Goal: Find specific fact: Find specific fact

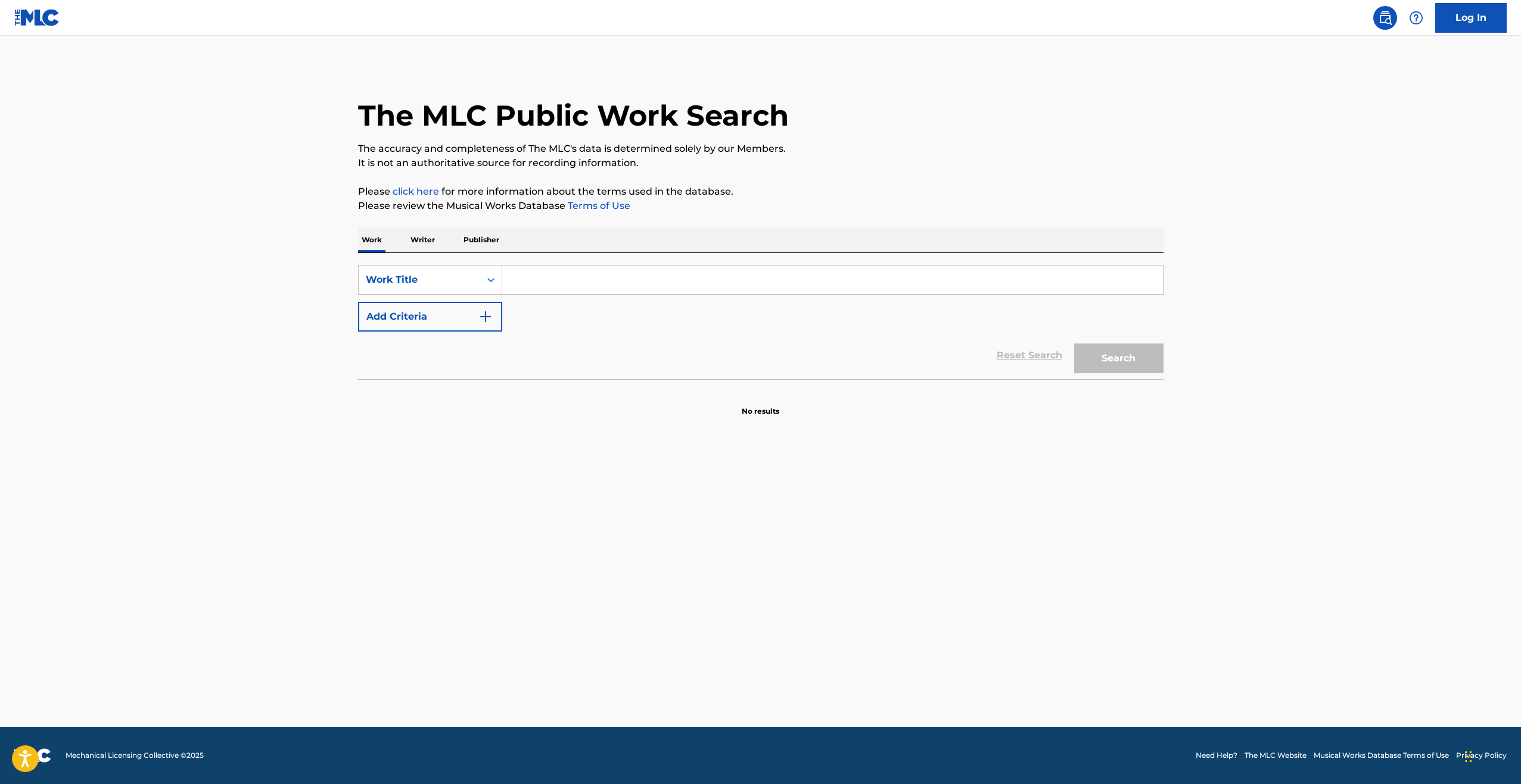
click at [560, 281] on input "Search Form" at bounding box center [832, 279] width 661 height 29
click at [559, 281] on input "Search Form" at bounding box center [832, 279] width 661 height 29
click at [539, 278] on input "califorication" at bounding box center [832, 279] width 661 height 29
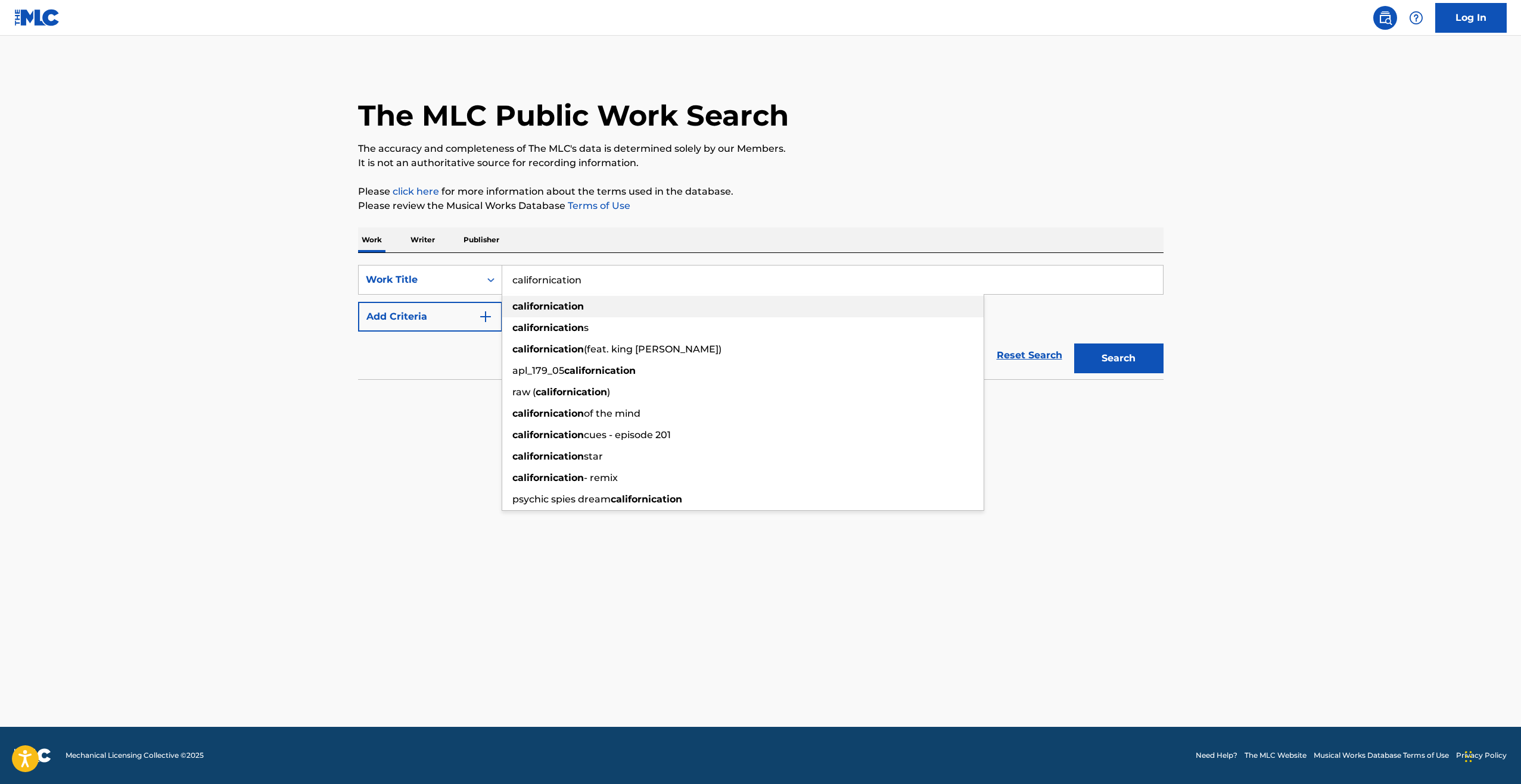
type input "californication"
click at [905, 312] on div "californication" at bounding box center [743, 306] width 481 height 21
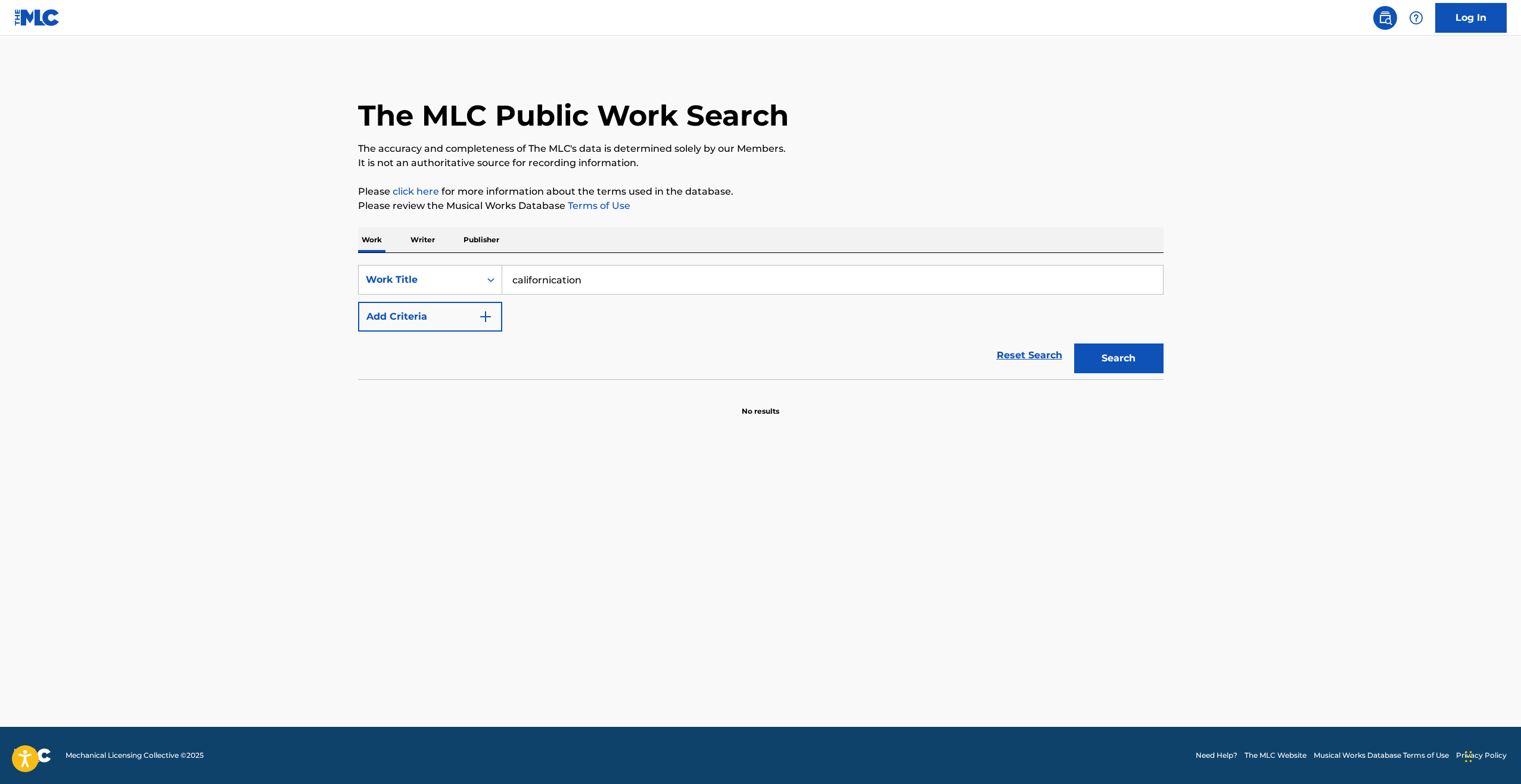
click at [1106, 364] on button "Search" at bounding box center [1119, 358] width 90 height 30
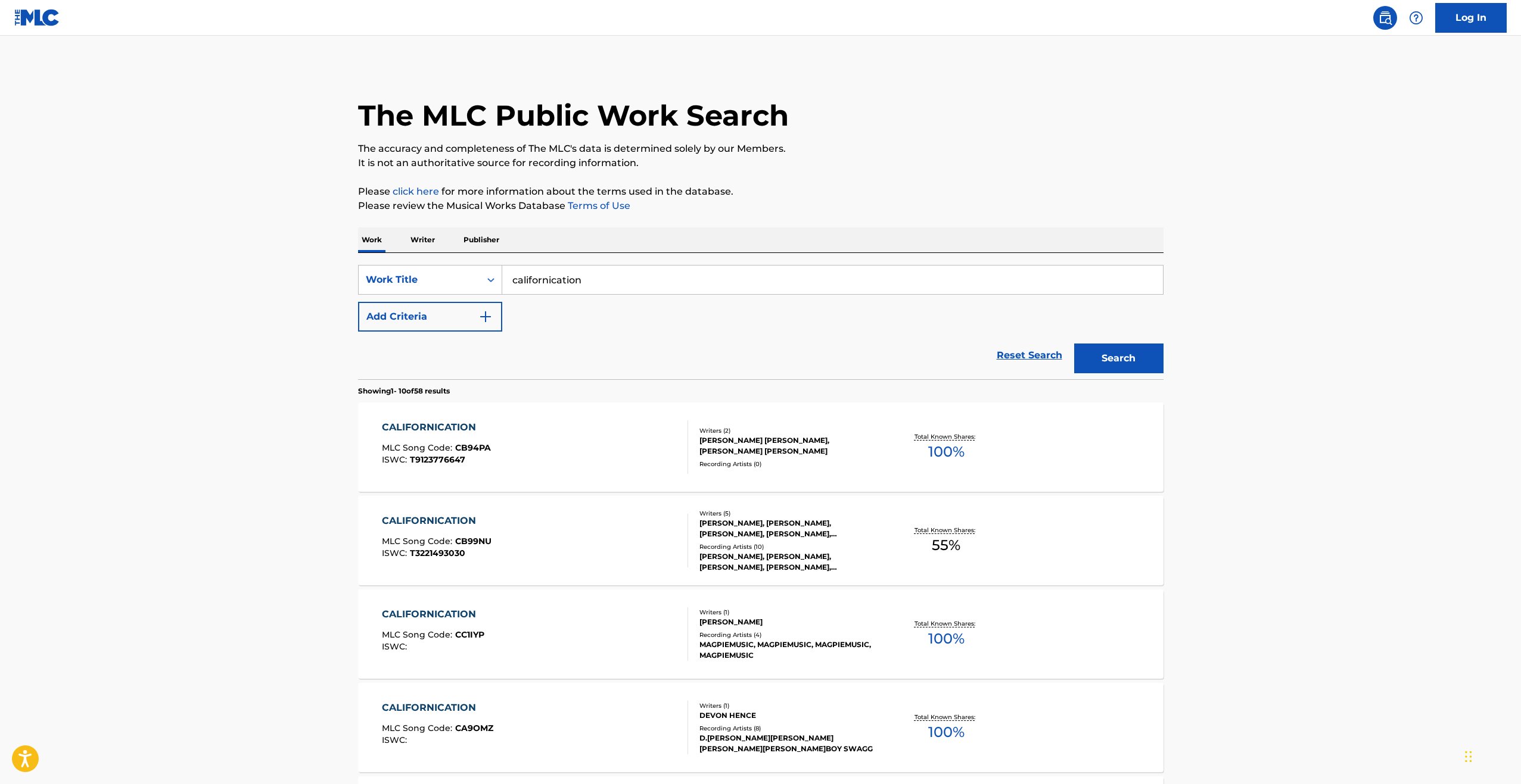
click at [487, 316] on img "Search Form" at bounding box center [485, 316] width 14 height 14
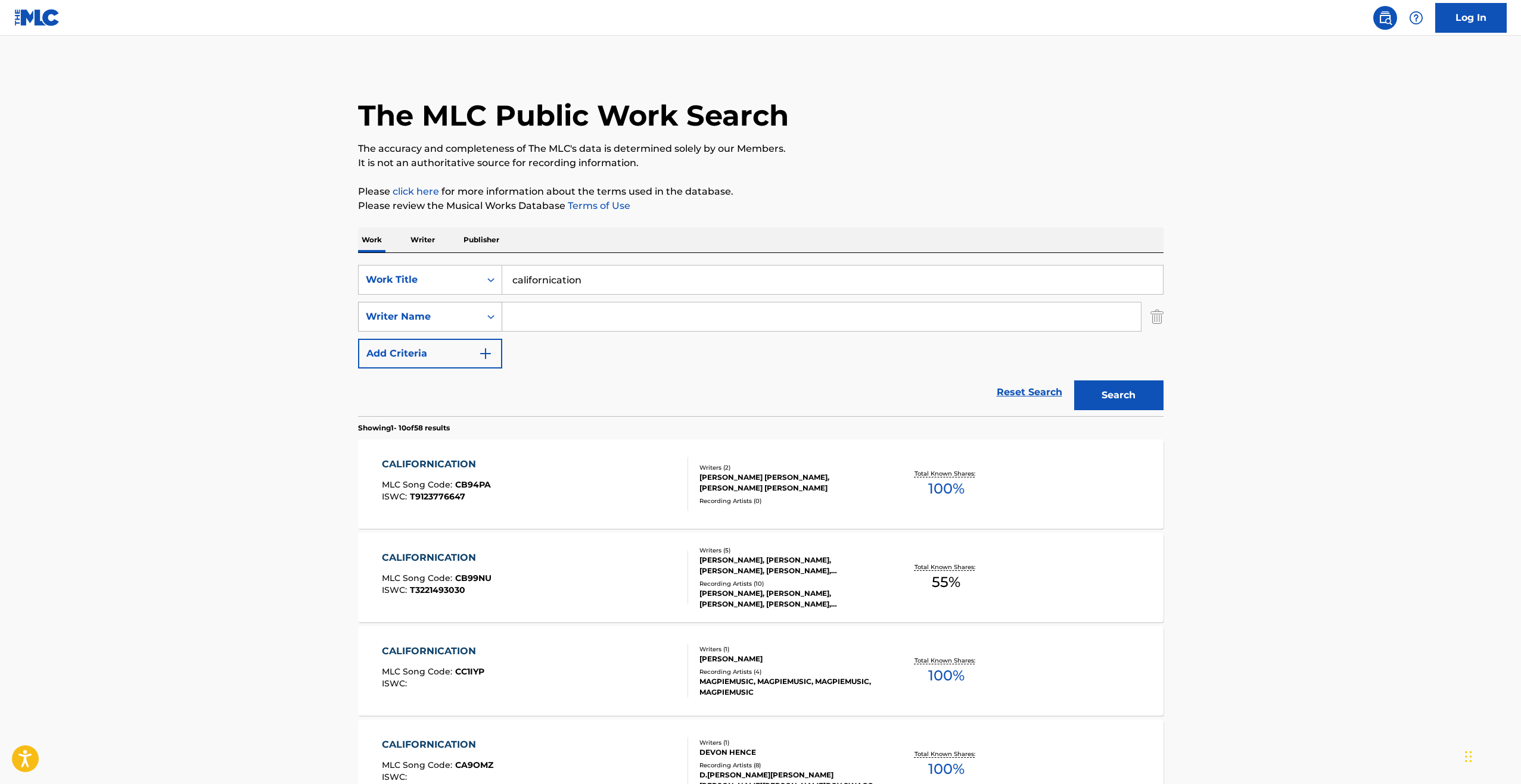
click at [493, 319] on icon "Search Form" at bounding box center [491, 317] width 12 height 12
click at [553, 318] on input "Search Form" at bounding box center [821, 316] width 639 height 29
drag, startPoint x: 558, startPoint y: 340, endPoint x: 598, endPoint y: 340, distance: 40.0
click at [596, 340] on strong "fruciante" at bounding box center [618, 342] width 45 height 11
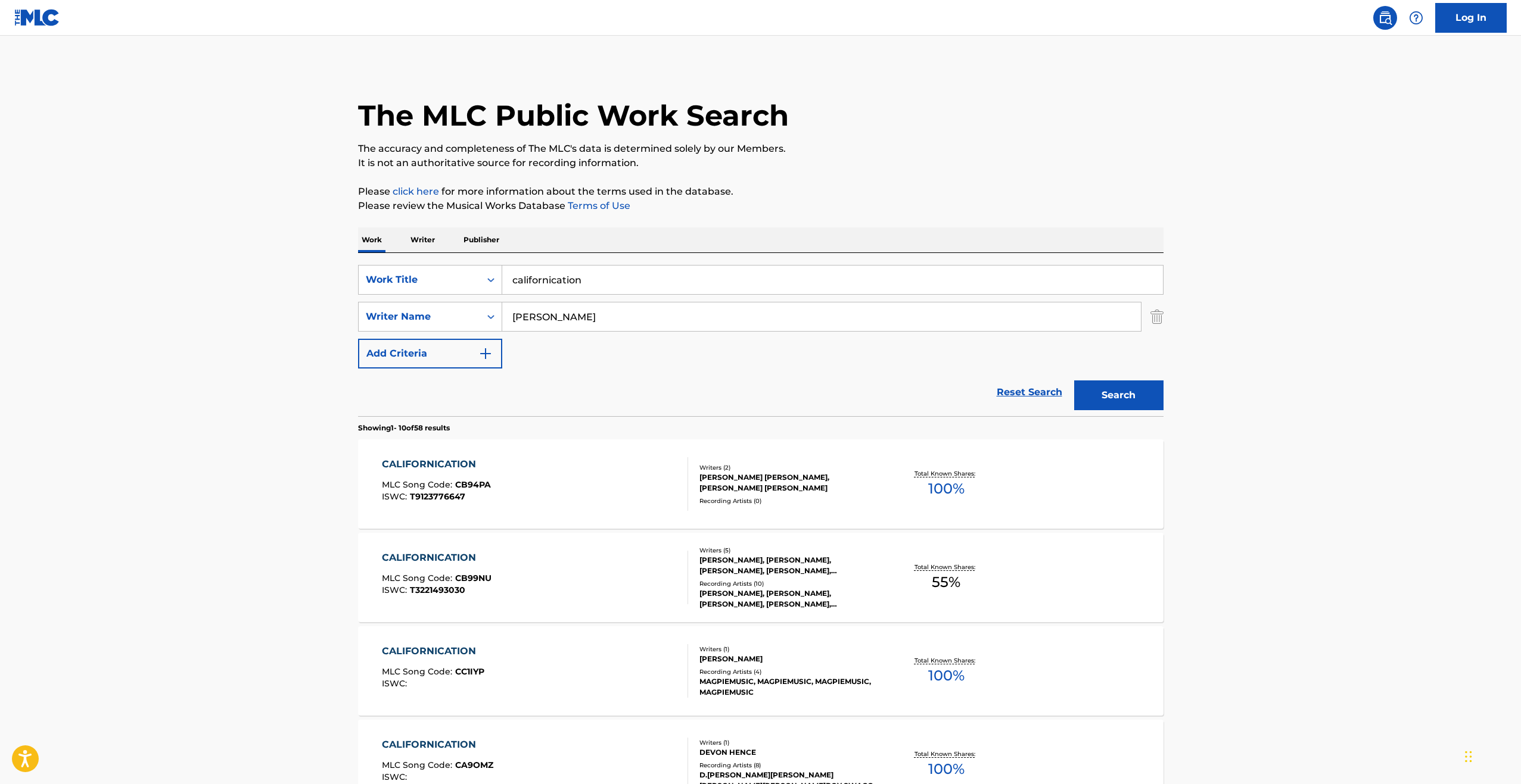
click at [1121, 396] on button "Search" at bounding box center [1119, 395] width 90 height 30
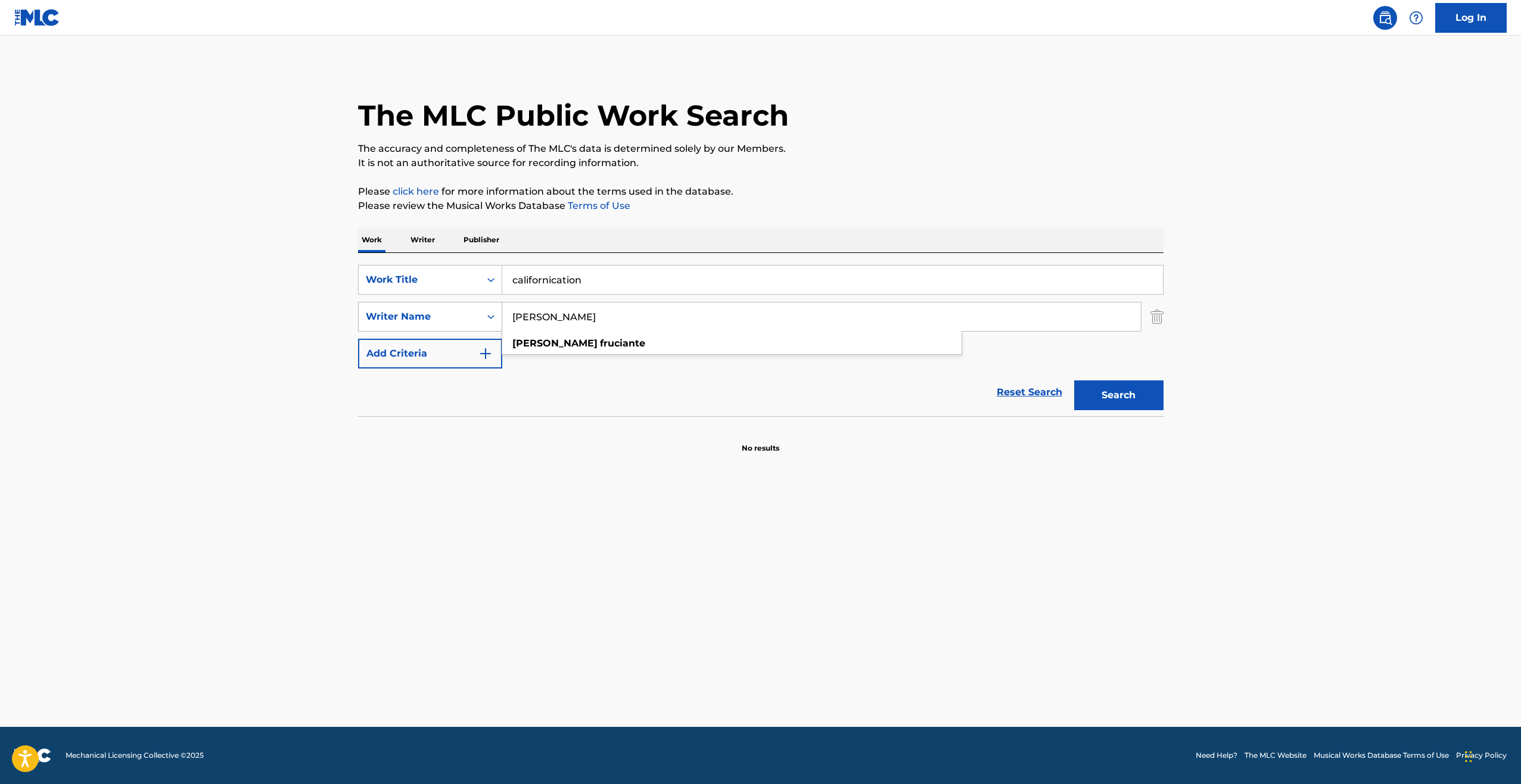
drag, startPoint x: 610, startPoint y: 314, endPoint x: 471, endPoint y: 314, distance: 139.0
click at [471, 314] on div "SearchWithCriteria5ed5fe54-53ae-4a78-8676-eb4e000f887b Writer Name [PERSON_NAME…" at bounding box center [760, 317] width 805 height 30
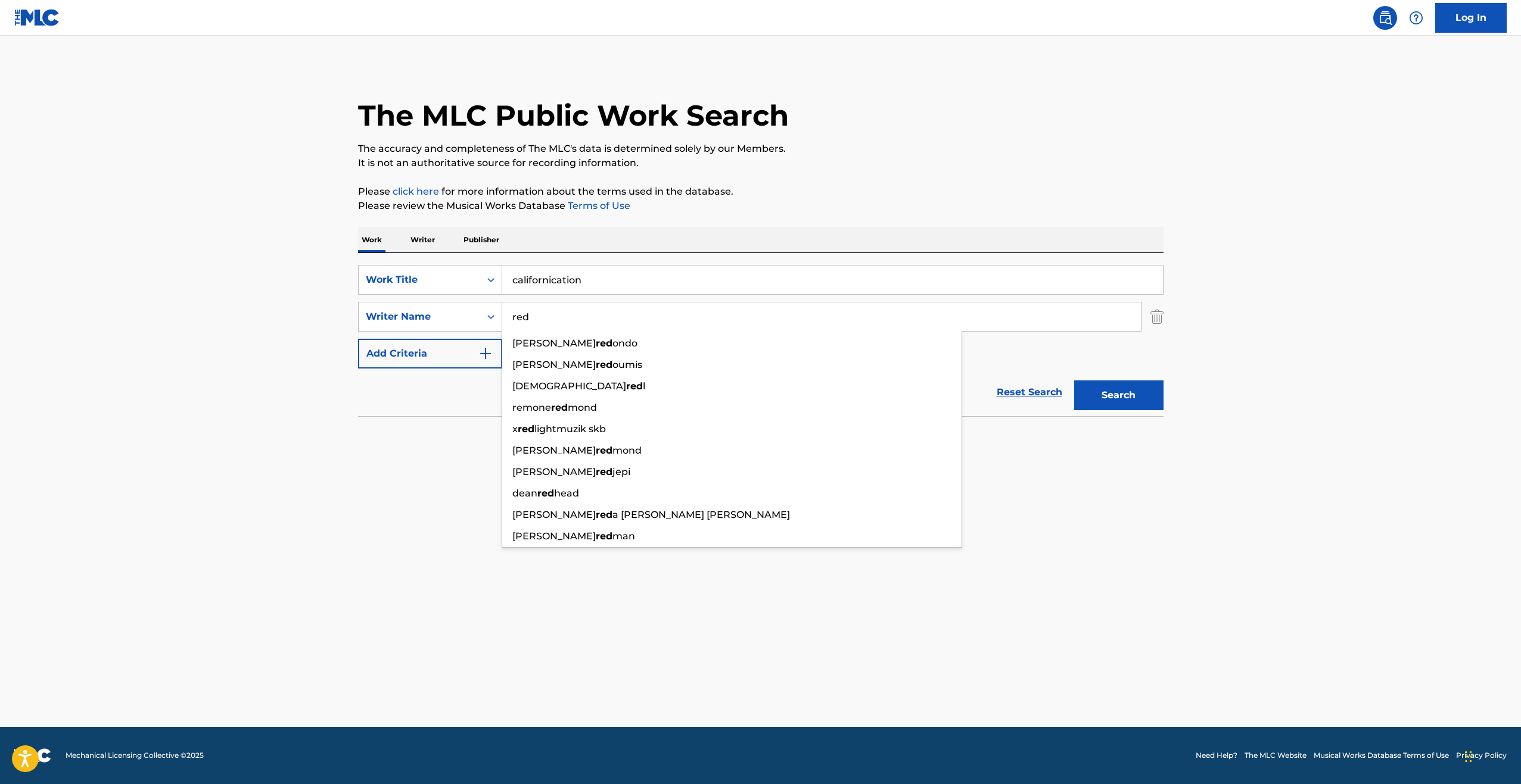
type input "red"
click at [1123, 398] on button "Search" at bounding box center [1119, 395] width 90 height 30
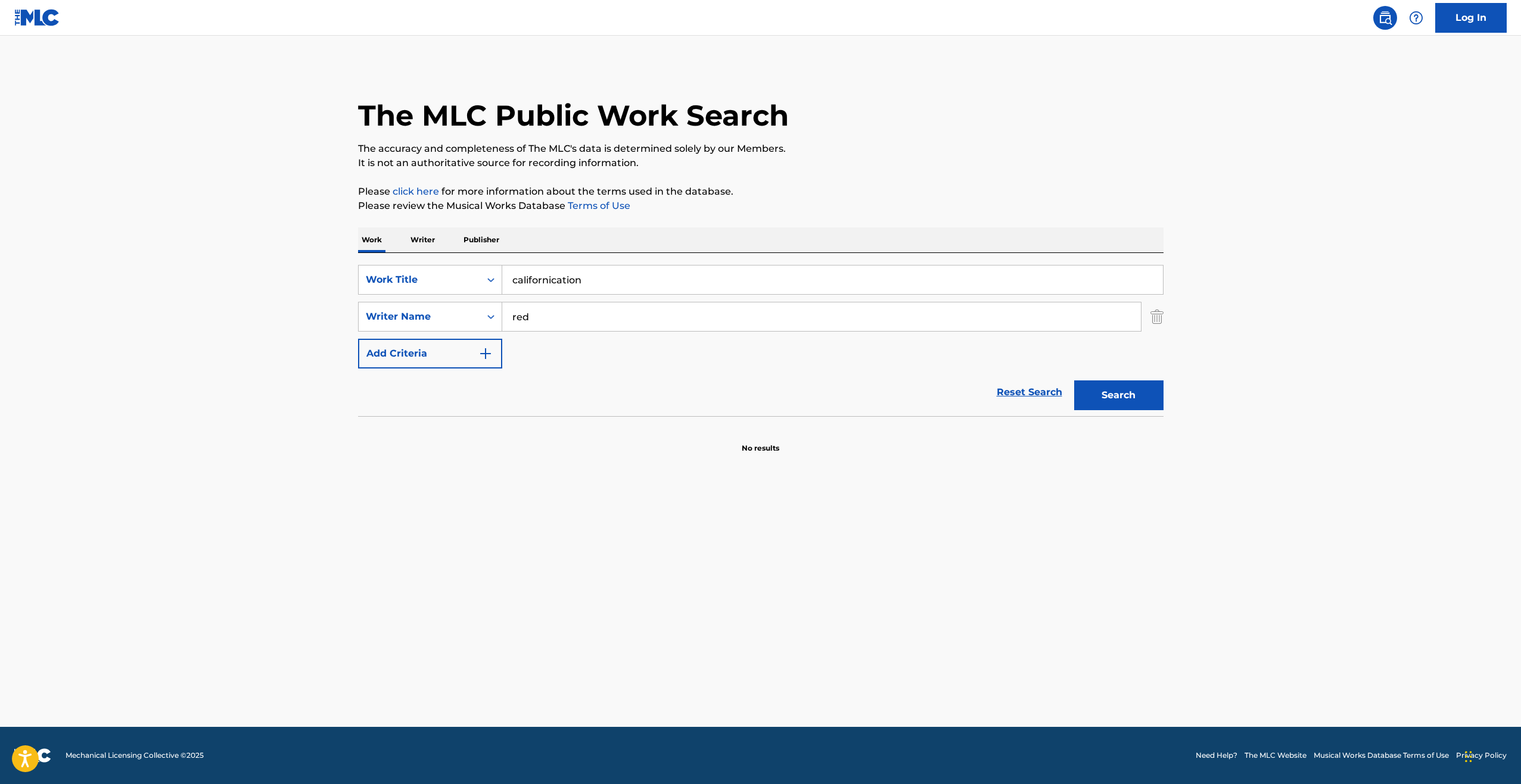
click at [606, 319] on input "red" at bounding box center [821, 316] width 639 height 29
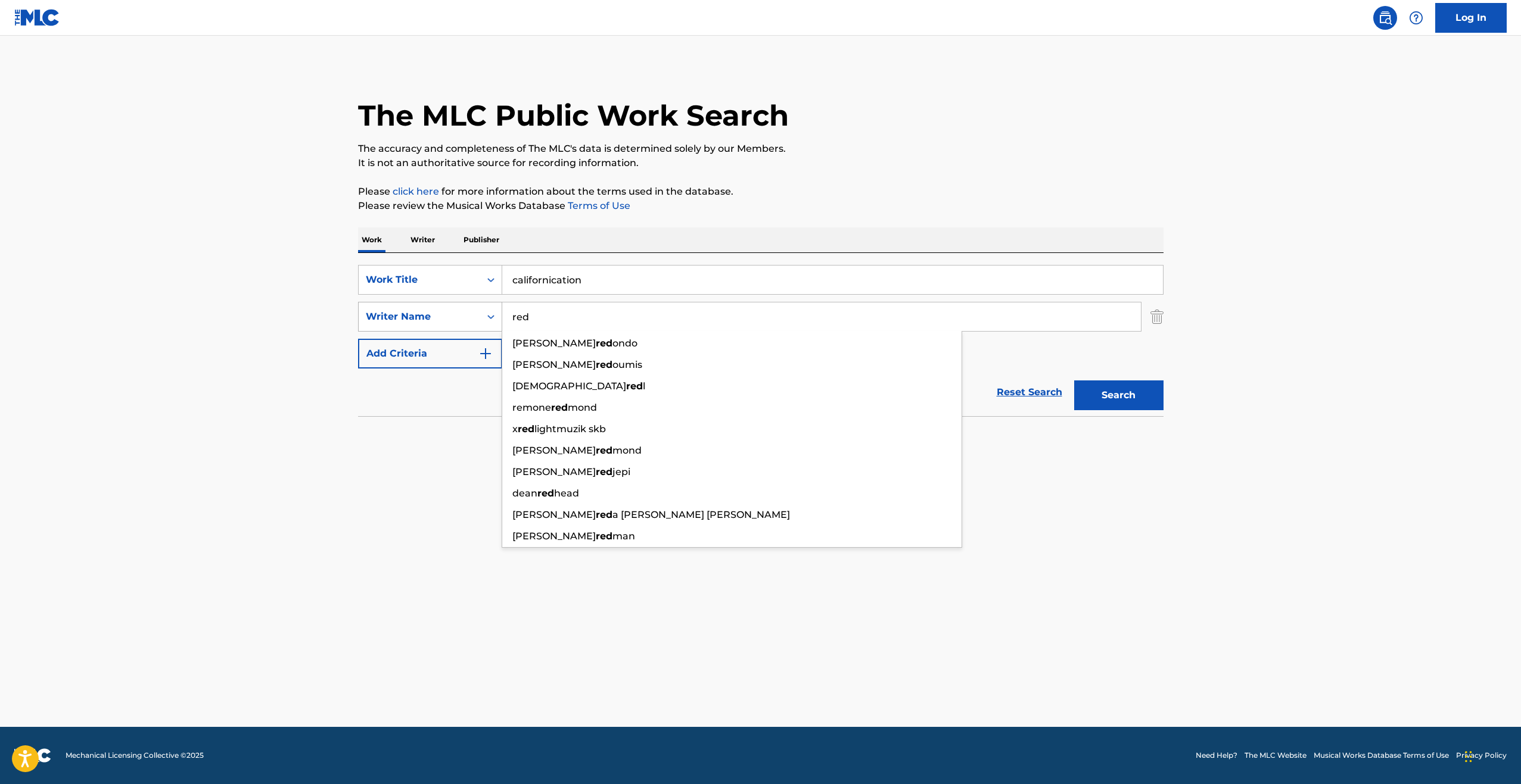
drag, startPoint x: 546, startPoint y: 317, endPoint x: 496, endPoint y: 316, distance: 50.0
click at [496, 316] on div "SearchWithCriteria5ed5fe54-53ae-4a78-8676-eb4e000f887b Writer Name red [PERSON_…" at bounding box center [760, 317] width 805 height 30
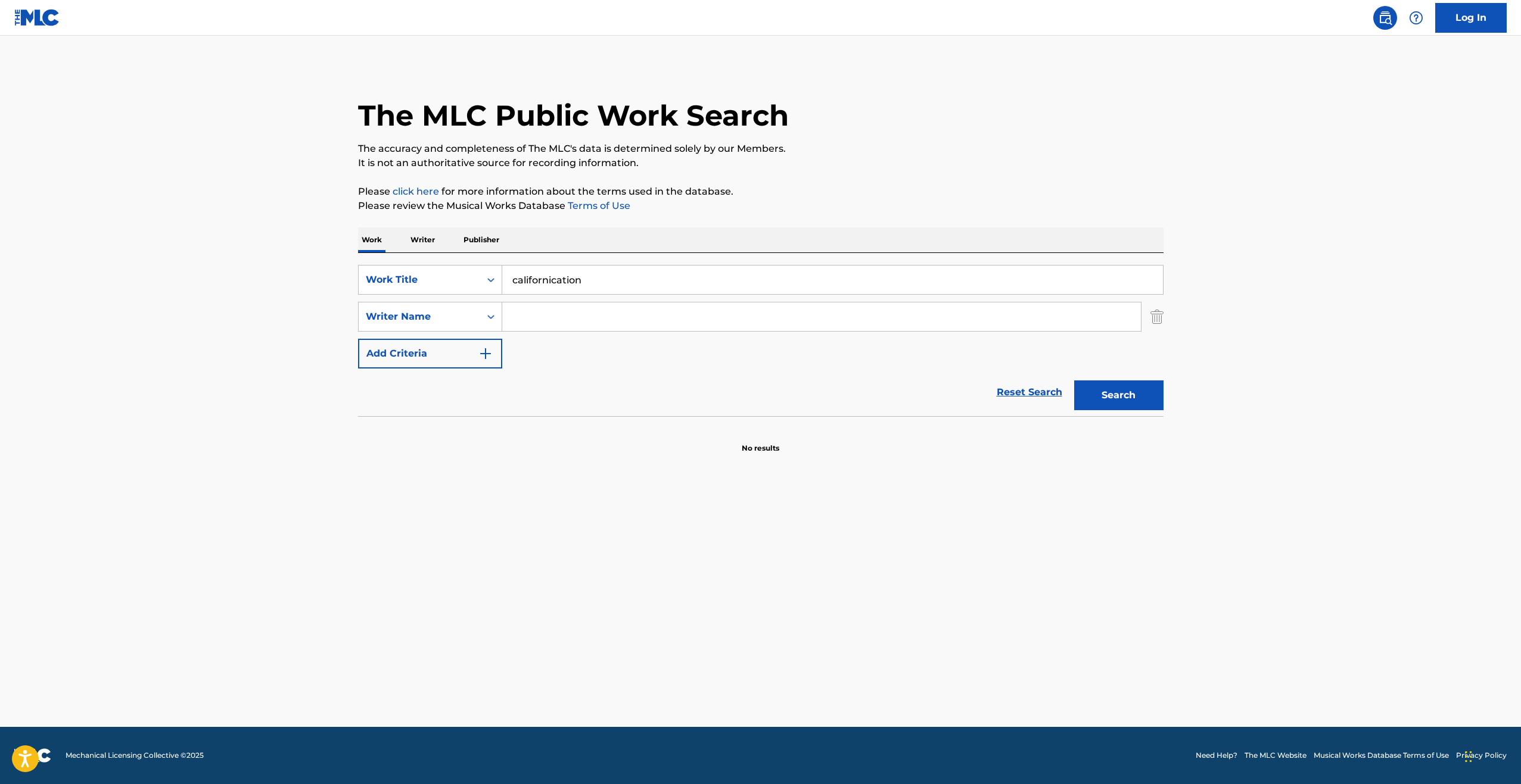
paste input "[PERSON_NAME]"
click at [1094, 396] on button "Search" at bounding box center [1119, 395] width 90 height 30
drag, startPoint x: 618, startPoint y: 315, endPoint x: 484, endPoint y: 318, distance: 134.0
click at [484, 318] on div "SearchWithCriteria5ed5fe54-53ae-4a78-8676-eb4e000f887b Writer Name [PERSON_NAME…" at bounding box center [760, 317] width 805 height 30
paste input "[PERSON_NAME]"
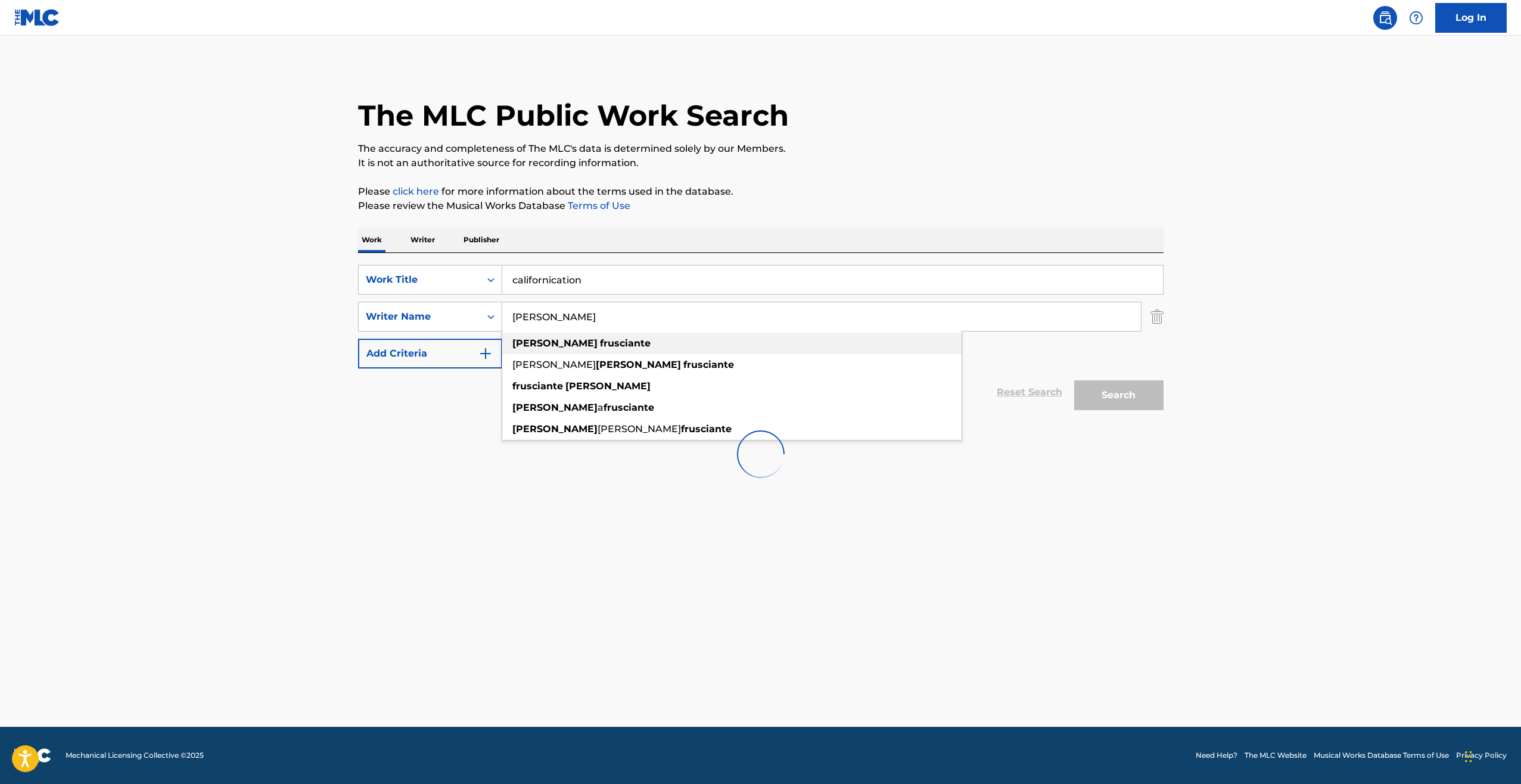
click at [600, 340] on strong "frusciante" at bounding box center [625, 342] width 51 height 11
type input "[PERSON_NAME]"
click at [920, 178] on div "The MLC Public Work Search The accuracy and completeness of The MLC's data is d…" at bounding box center [760, 279] width 834 height 427
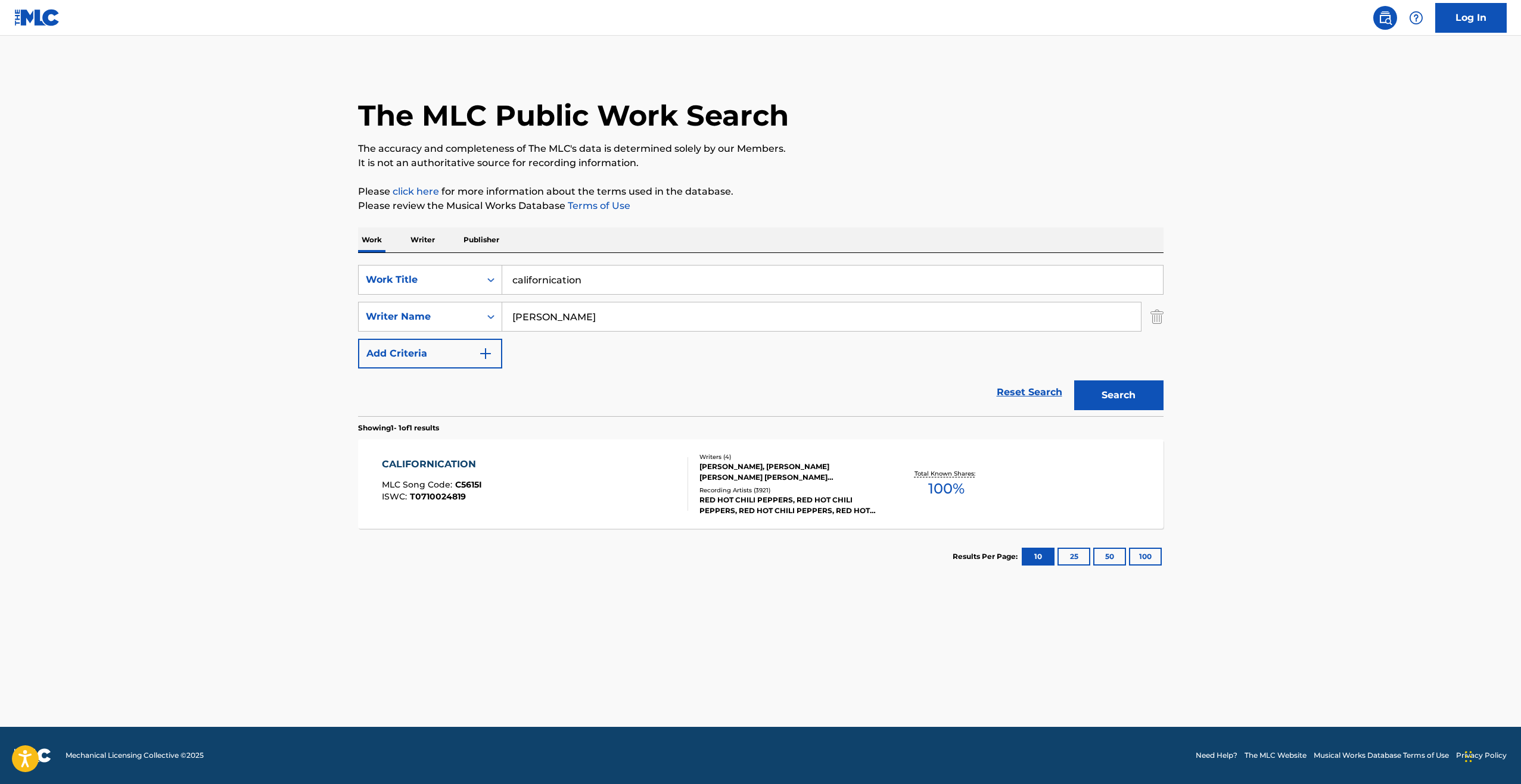
click at [811, 476] on div "[PERSON_NAME], [PERSON_NAME] [PERSON_NAME] [PERSON_NAME] [PERSON_NAME]" at bounding box center [789, 472] width 180 height 21
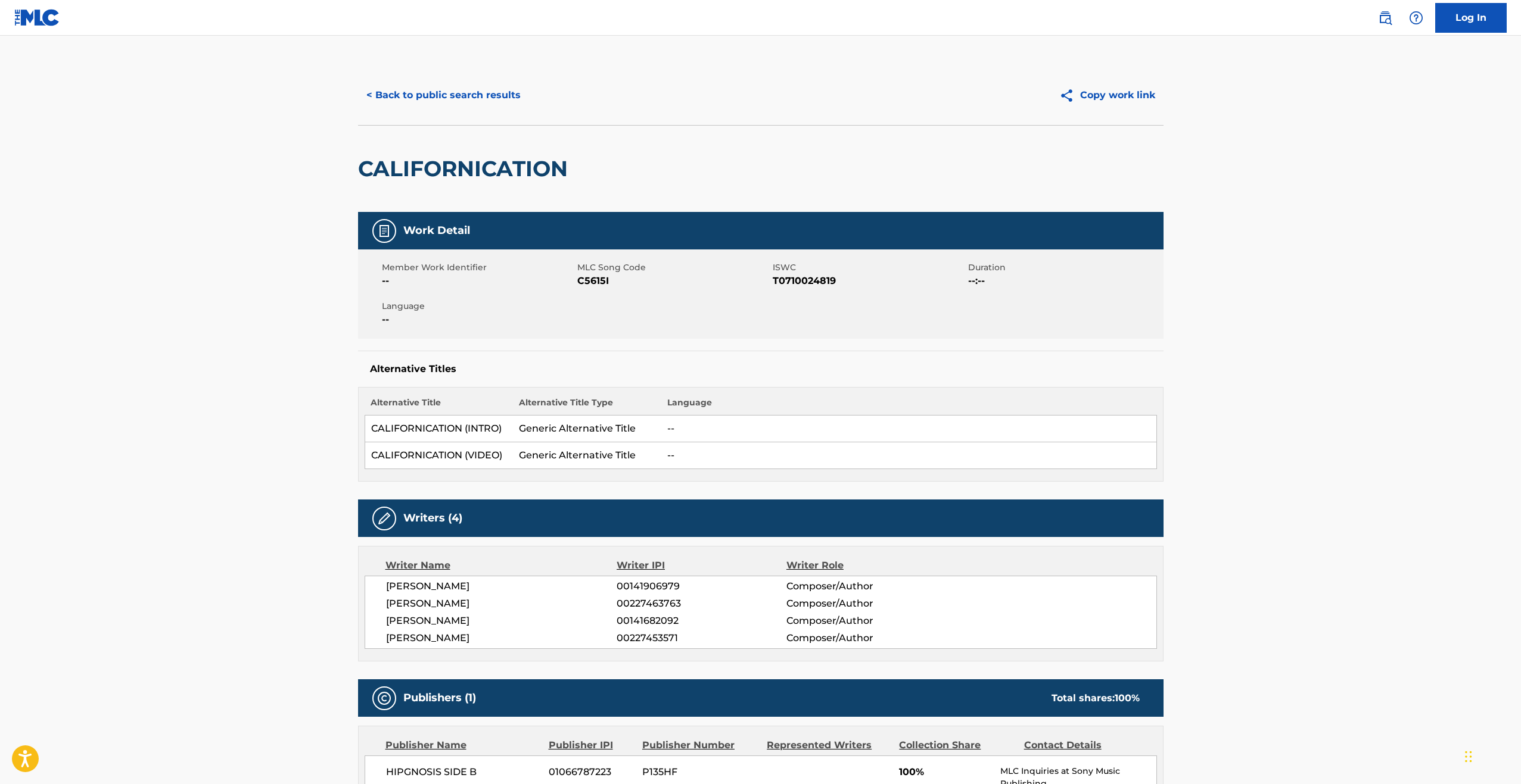
drag, startPoint x: 386, startPoint y: 601, endPoint x: 505, endPoint y: 599, distance: 119.0
click at [505, 599] on span "[PERSON_NAME]" at bounding box center [502, 603] width 232 height 14
copy span "[PERSON_NAME]"
drag, startPoint x: 386, startPoint y: 619, endPoint x: 516, endPoint y: 620, distance: 130.0
click at [516, 620] on span "[PERSON_NAME]" at bounding box center [502, 620] width 232 height 14
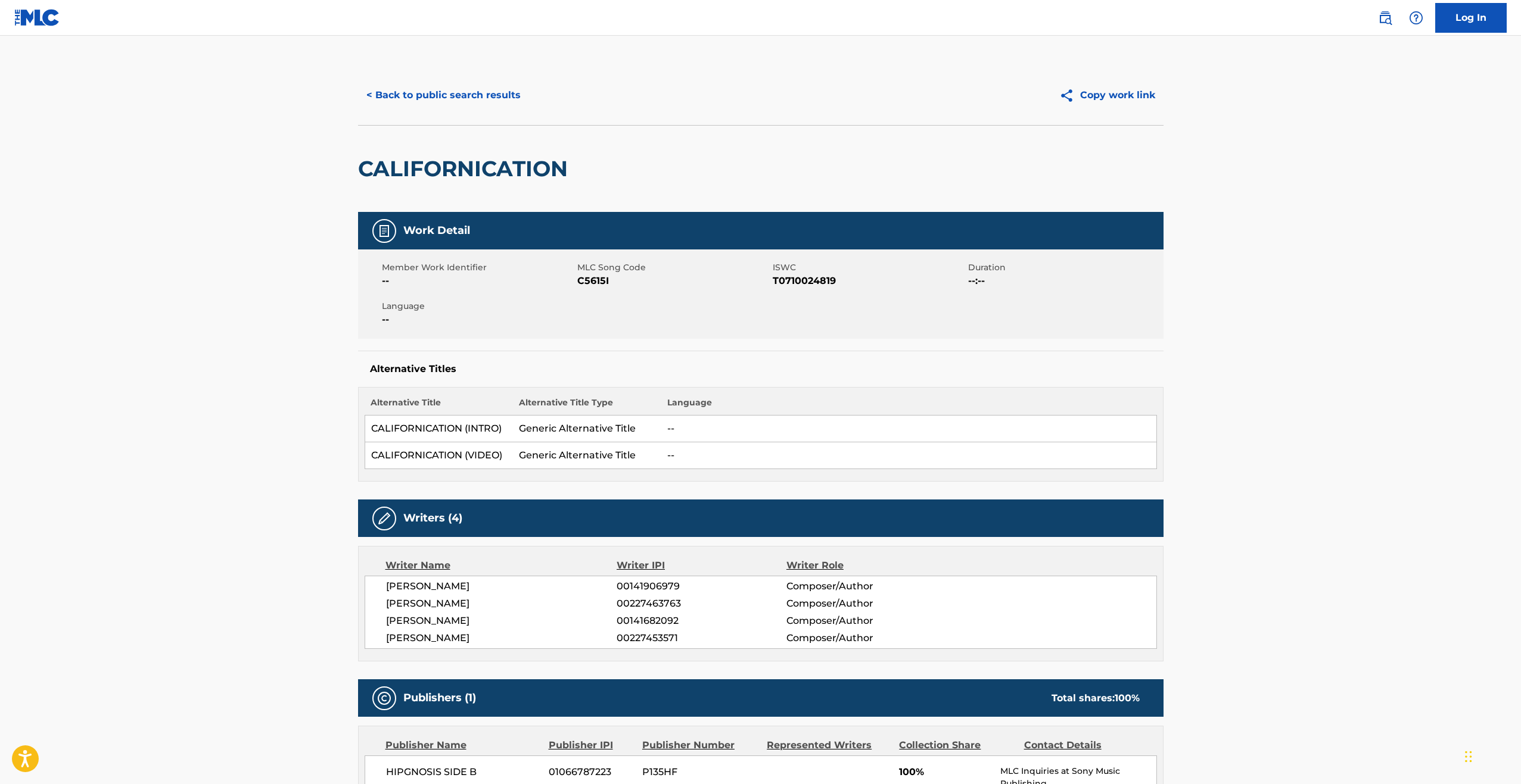
copy span "[PERSON_NAME]"
drag, startPoint x: 386, startPoint y: 587, endPoint x: 484, endPoint y: 587, distance: 98.0
click at [484, 587] on span "[PERSON_NAME]" at bounding box center [502, 587] width 232 height 14
copy span "[PERSON_NAME]"
drag, startPoint x: 386, startPoint y: 637, endPoint x: 536, endPoint y: 635, distance: 150.0
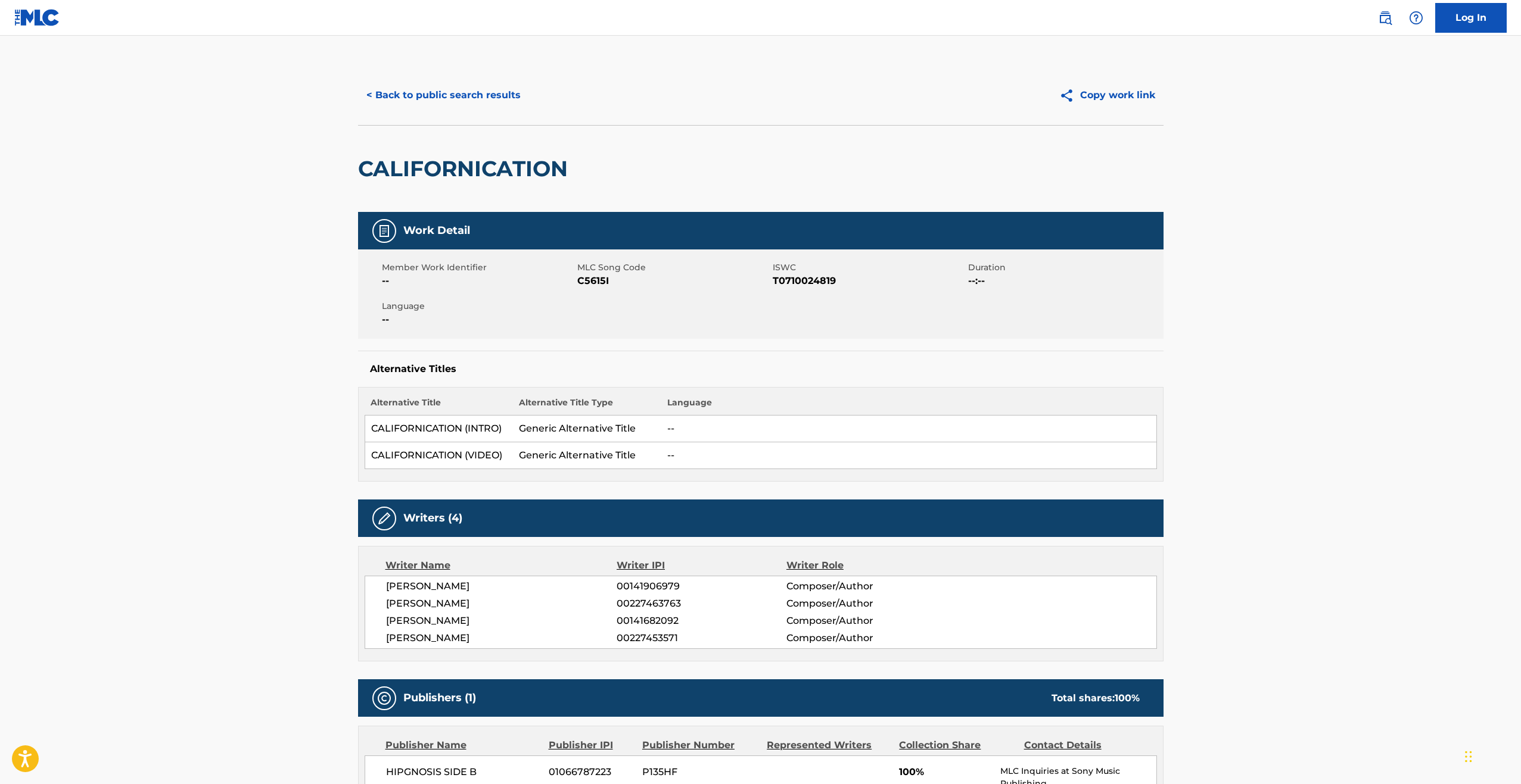
click at [536, 635] on span "[PERSON_NAME]" at bounding box center [502, 638] width 232 height 14
copy span "[PERSON_NAME]"
